Goal: Find contact information: Find contact information

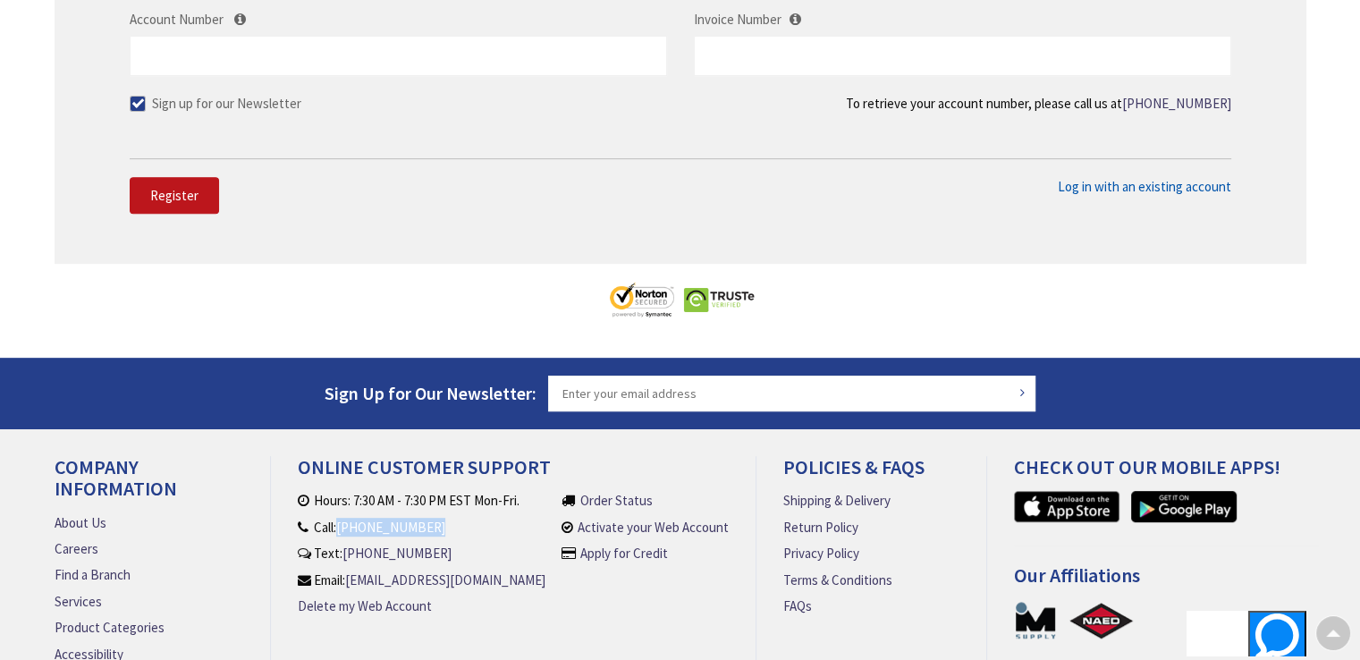
drag, startPoint x: 439, startPoint y: 521, endPoint x: 345, endPoint y: 523, distance: 93.9
type textarea "[PHONE_NUMBER]"
click at [345, 523] on li "Call: [PHONE_NUMBER]" at bounding box center [422, 527] width 248 height 19
click at [473, 518] on li "Call: [PHONE_NUMBER]" at bounding box center [422, 527] width 248 height 19
drag, startPoint x: 287, startPoint y: 527, endPoint x: 386, endPoint y: 528, distance: 99.2
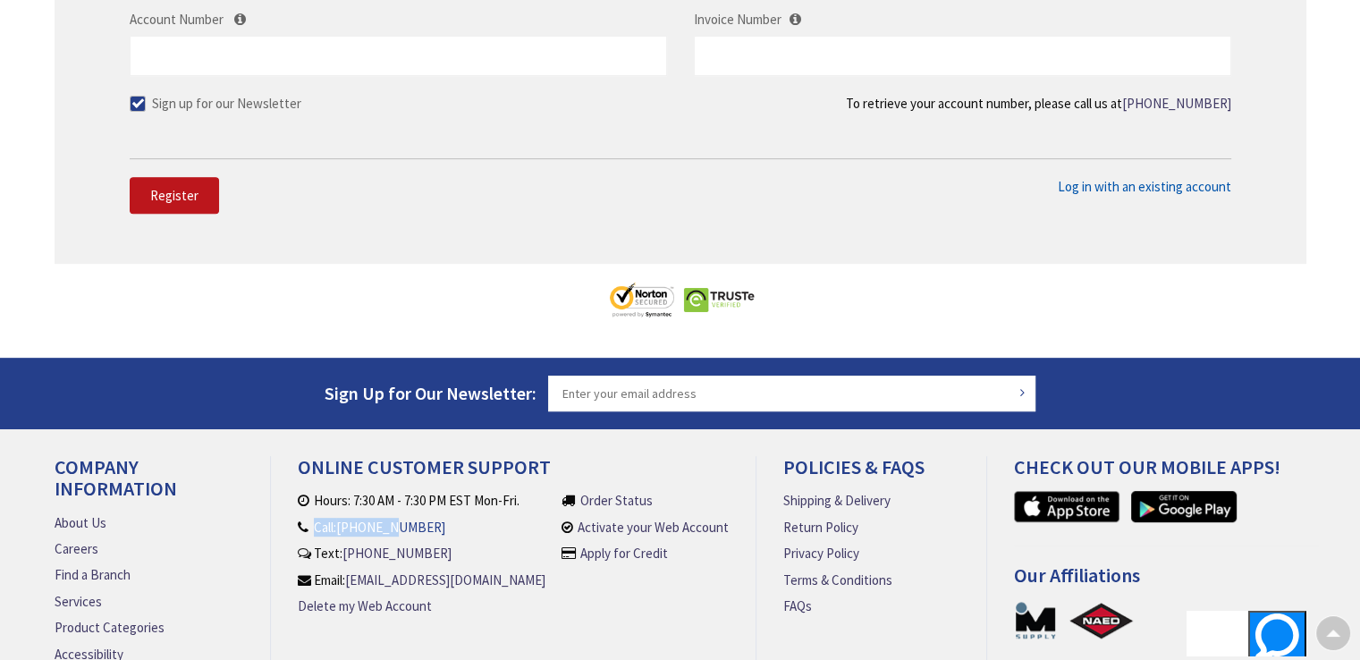
click at [386, 528] on div "Online Customer Support Hours: 7:30 AM - 7:30 PM EST Mon-Fri. Call: [PHONE_NUMB…" at bounding box center [513, 567] width 485 height 222
click at [367, 520] on link "[PHONE_NUMBER]" at bounding box center [390, 527] width 109 height 19
click at [451, 519] on li "Call: [PHONE_NUMBER]" at bounding box center [422, 527] width 248 height 19
drag, startPoint x: 451, startPoint y: 519, endPoint x: 350, endPoint y: 519, distance: 100.1
click at [350, 519] on li "Call: [PHONE_NUMBER]" at bounding box center [422, 527] width 248 height 19
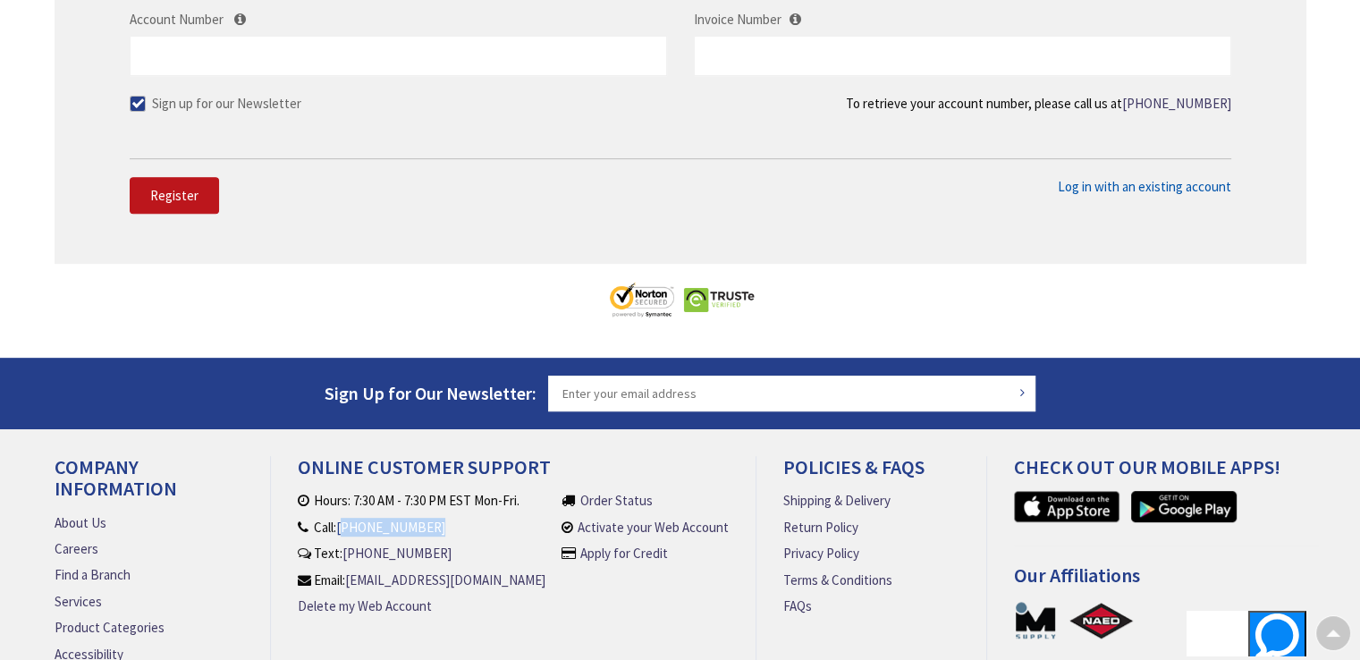
copy ul "860) 357-6064"
